Goal: Information Seeking & Learning: Learn about a topic

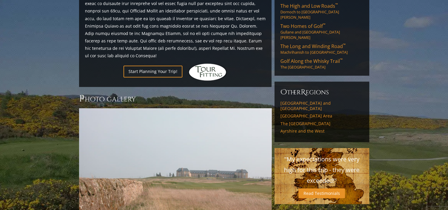
scroll to position [444, 0]
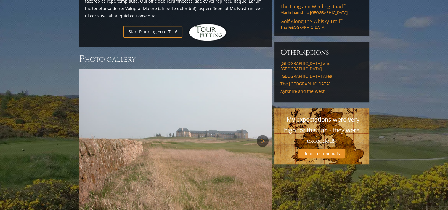
click at [261, 135] on link "Next" at bounding box center [263, 141] width 12 height 12
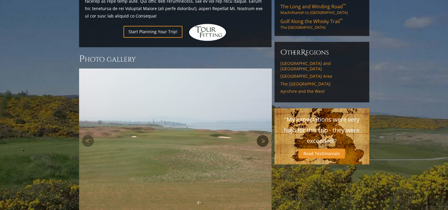
click at [260, 135] on link "Next" at bounding box center [263, 141] width 12 height 12
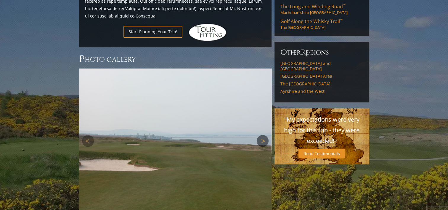
click at [260, 135] on link "Next" at bounding box center [263, 141] width 12 height 12
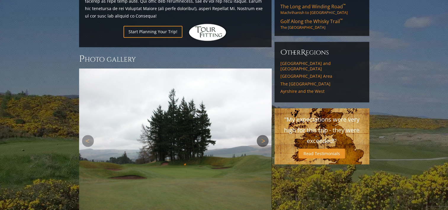
click at [260, 135] on link "Next" at bounding box center [263, 141] width 12 height 12
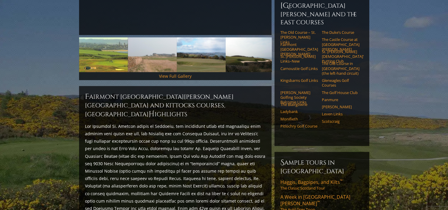
scroll to position [133, 0]
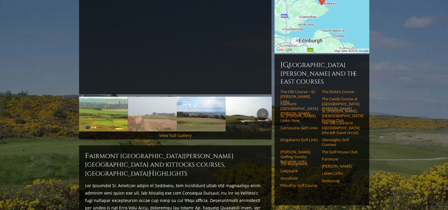
click at [264, 108] on link "Next" at bounding box center [263, 114] width 12 height 12
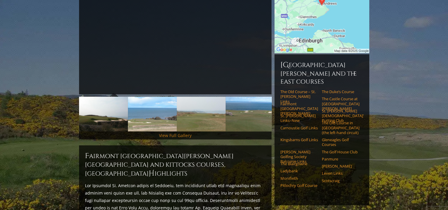
click at [173, 132] on link "View Full Gallery" at bounding box center [175, 135] width 33 height 6
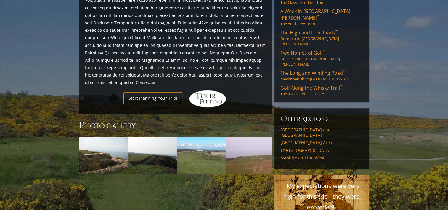
scroll to position [392, 0]
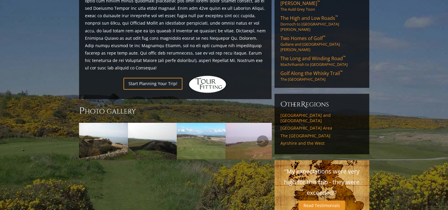
click at [262, 135] on link "Next" at bounding box center [263, 141] width 12 height 12
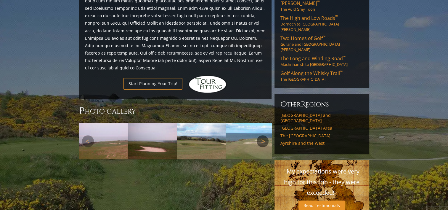
click at [262, 135] on link "Next" at bounding box center [263, 141] width 12 height 12
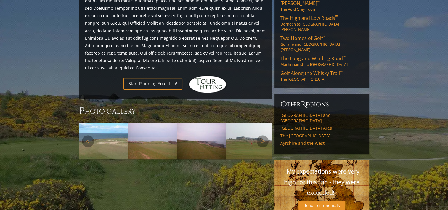
click at [96, 123] on img at bounding box center [103, 141] width 49 height 37
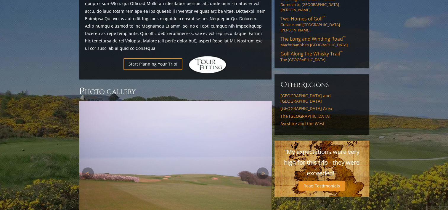
scroll to position [451, 0]
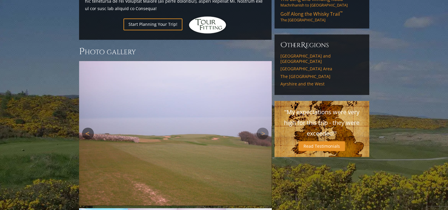
click at [88, 127] on link "Previous" at bounding box center [88, 133] width 12 height 12
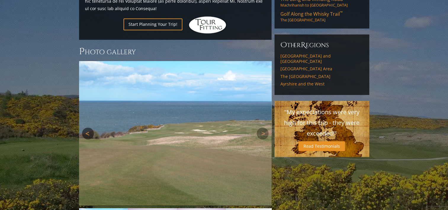
click at [88, 127] on link "Previous" at bounding box center [88, 133] width 12 height 12
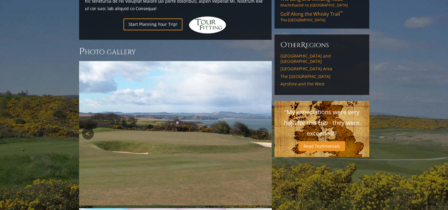
click at [88, 127] on link "Previous" at bounding box center [88, 133] width 12 height 12
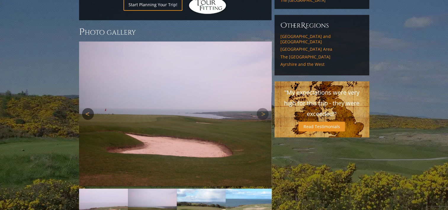
scroll to position [481, 0]
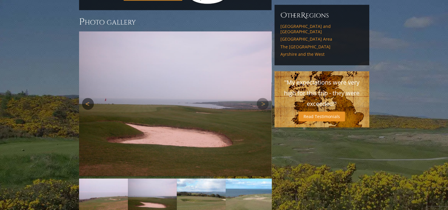
click at [88, 99] on img at bounding box center [175, 103] width 192 height 144
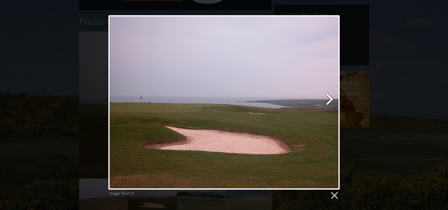
click at [329, 100] on link at bounding box center [266, 102] width 148 height 174
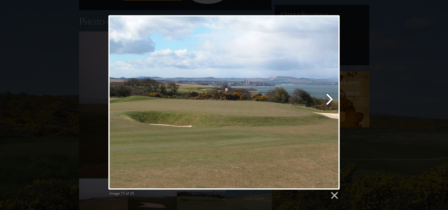
click at [329, 100] on link at bounding box center [266, 102] width 148 height 174
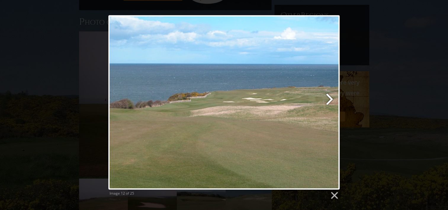
click at [329, 100] on link at bounding box center [266, 102] width 148 height 174
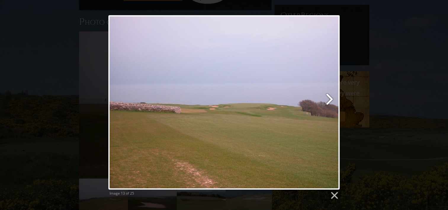
click at [329, 100] on link at bounding box center [266, 102] width 148 height 174
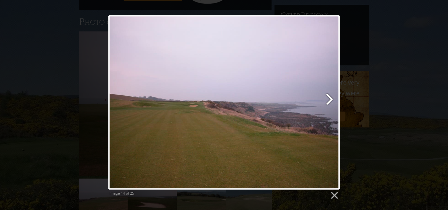
click at [329, 100] on link at bounding box center [266, 102] width 148 height 174
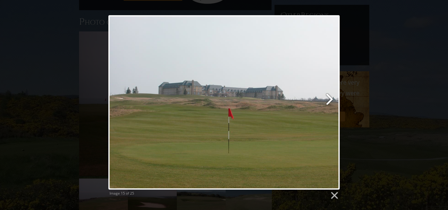
click at [329, 100] on link at bounding box center [266, 102] width 148 height 174
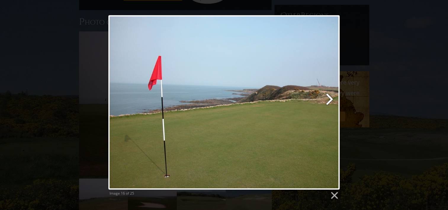
click at [329, 100] on link at bounding box center [266, 102] width 148 height 174
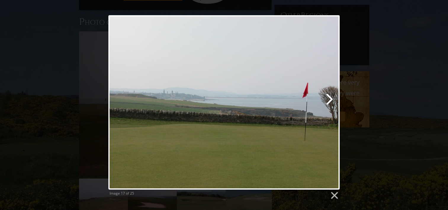
click at [329, 100] on link at bounding box center [266, 102] width 148 height 174
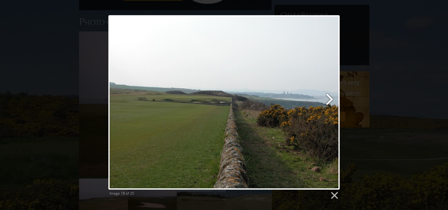
click at [329, 100] on link at bounding box center [266, 102] width 148 height 174
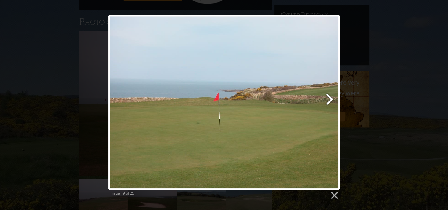
click at [329, 100] on link at bounding box center [266, 102] width 148 height 174
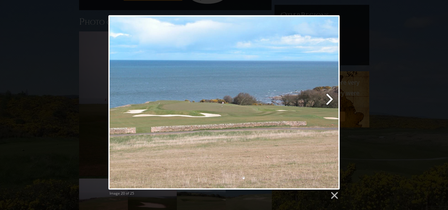
click at [329, 100] on link at bounding box center [266, 102] width 148 height 174
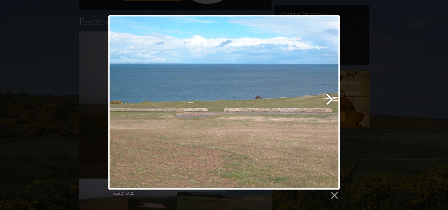
click at [329, 100] on link at bounding box center [266, 102] width 148 height 174
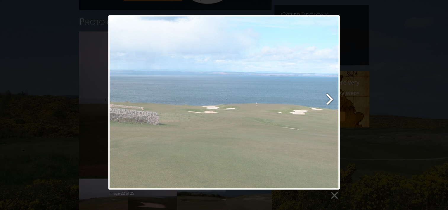
click at [329, 100] on link at bounding box center [266, 102] width 148 height 174
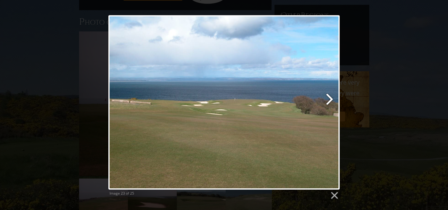
click at [329, 100] on link at bounding box center [266, 102] width 148 height 174
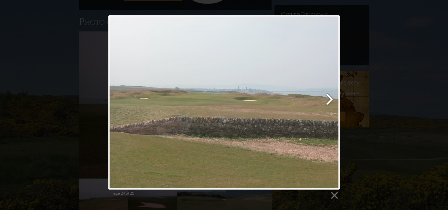
click at [329, 100] on link at bounding box center [266, 102] width 148 height 174
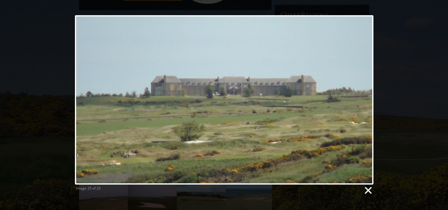
click at [367, 188] on link at bounding box center [367, 190] width 9 height 9
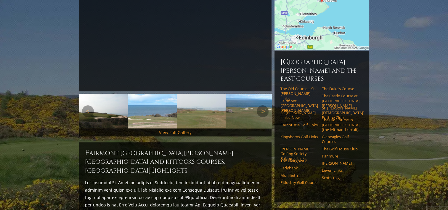
scroll to position [126, 0]
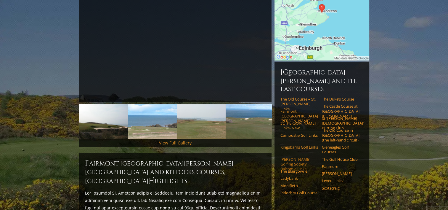
click at [287, 157] on link "[PERSON_NAME] Golfing Society Balcomie Links" at bounding box center [299, 164] width 38 height 15
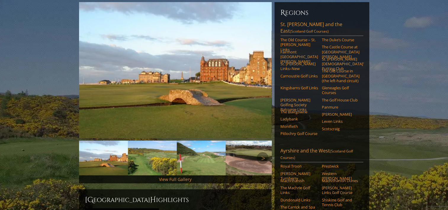
scroll to position [59, 0]
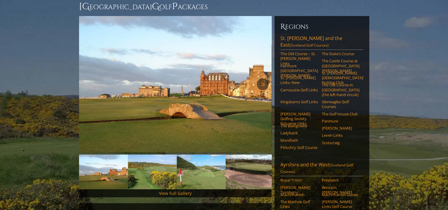
click at [264, 78] on link "Next" at bounding box center [263, 84] width 12 height 12
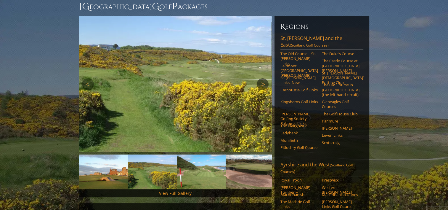
click at [262, 78] on link "Next" at bounding box center [263, 84] width 12 height 12
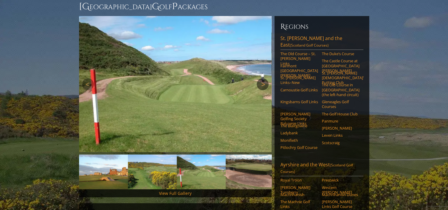
click at [262, 78] on link "Next" at bounding box center [263, 84] width 12 height 12
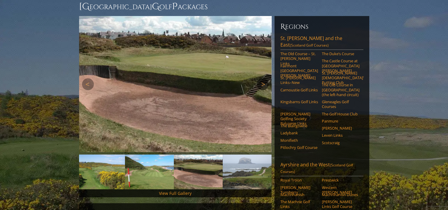
click at [262, 78] on link "Next" at bounding box center [263, 84] width 12 height 12
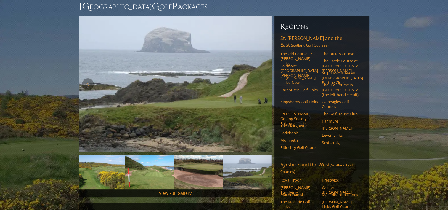
click at [262, 78] on link "Next" at bounding box center [263, 84] width 12 height 12
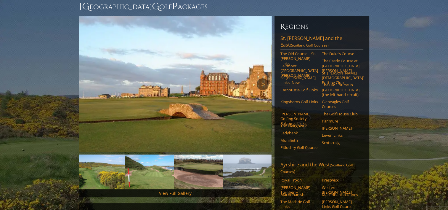
click at [262, 78] on link "Next" at bounding box center [263, 84] width 12 height 12
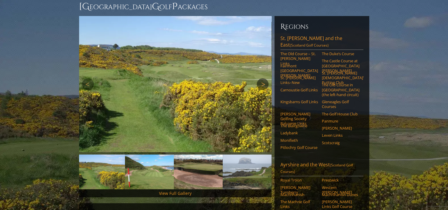
click at [262, 78] on link "Next" at bounding box center [263, 84] width 12 height 12
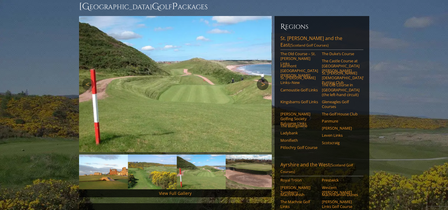
click at [262, 78] on link "Next" at bounding box center [263, 84] width 12 height 12
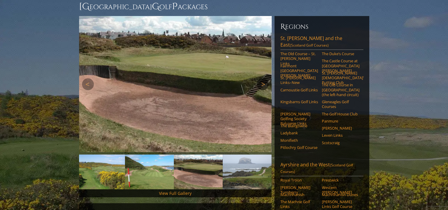
click at [262, 78] on link "Next" at bounding box center [263, 84] width 12 height 12
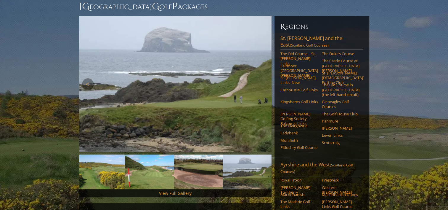
click at [262, 78] on link "Next" at bounding box center [263, 84] width 12 height 12
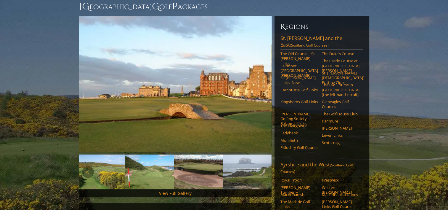
click at [234, 157] on img at bounding box center [247, 171] width 49 height 35
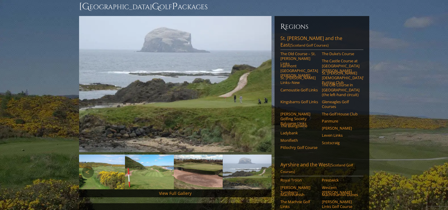
click at [244, 167] on img at bounding box center [247, 171] width 49 height 35
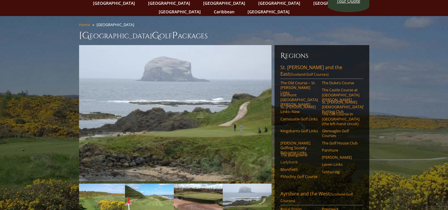
scroll to position [0, 0]
